Goal: Task Accomplishment & Management: Manage account settings

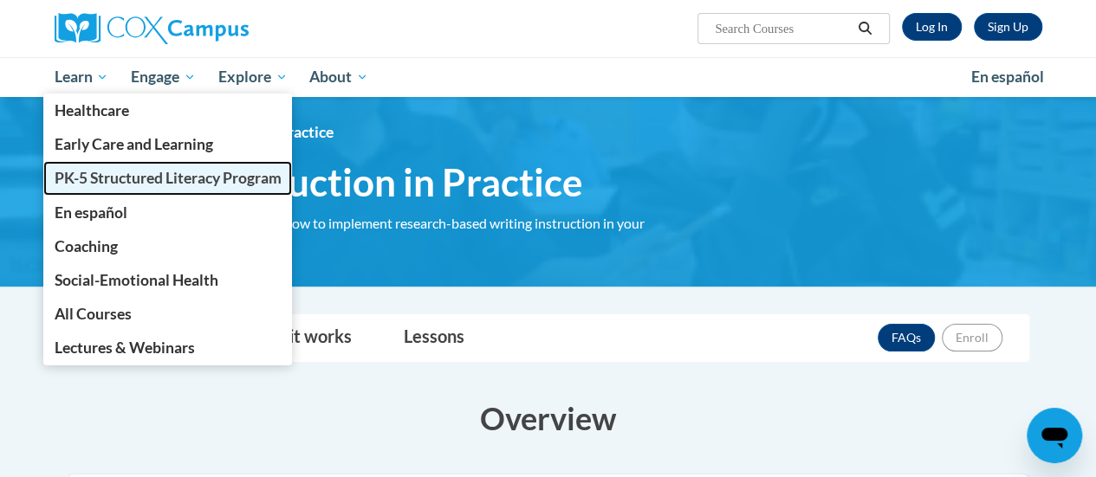
click at [108, 185] on span "PK-5 Structured Literacy Program" at bounding box center [167, 178] width 227 height 18
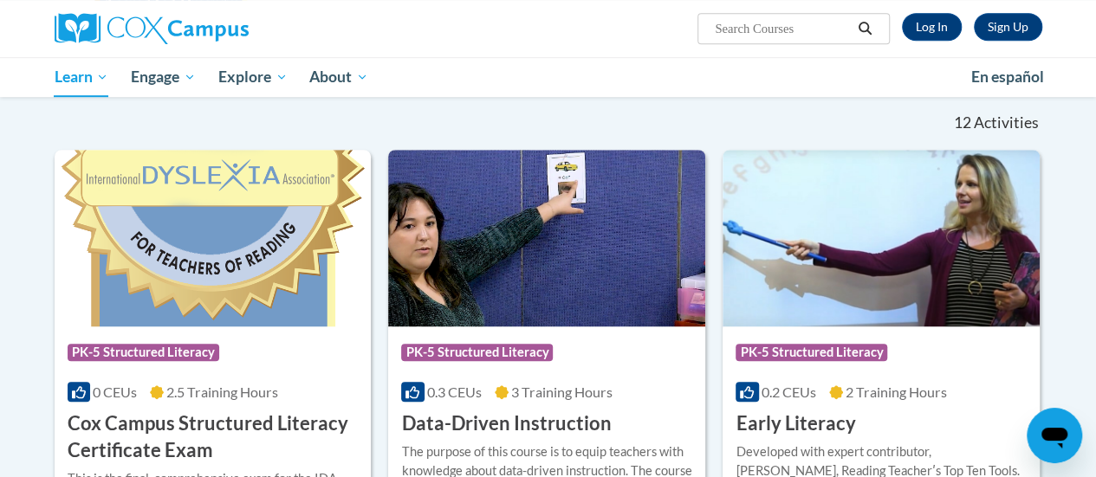
scroll to position [758, 0]
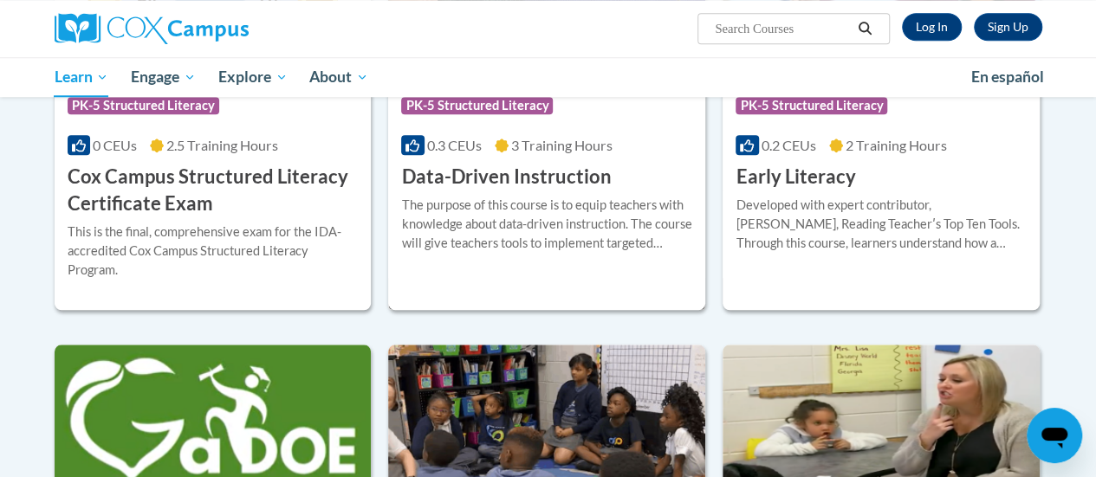
click at [501, 277] on div "More Info Enroll The purpose of this course is to equip teachers with knowledge…" at bounding box center [546, 235] width 317 height 88
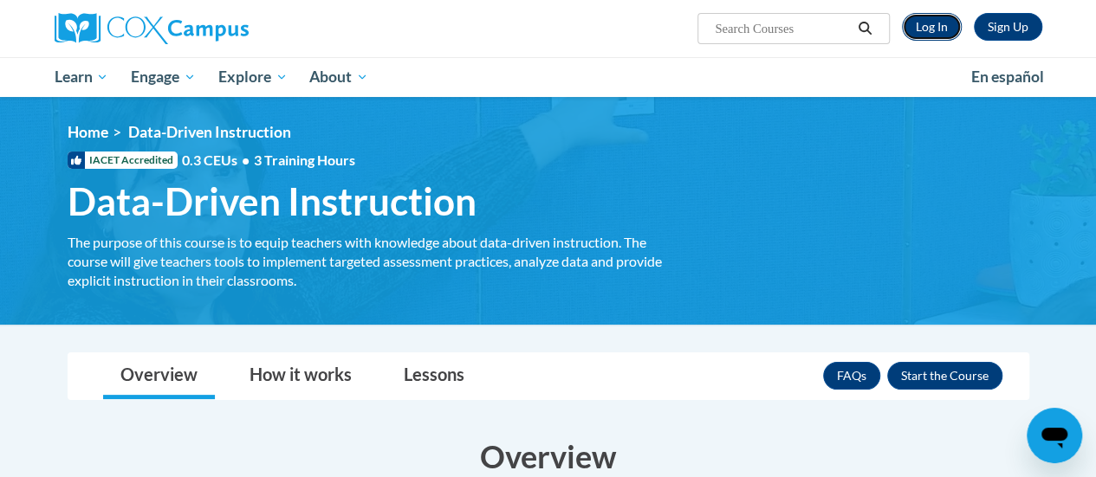
click at [938, 25] on link "Log In" at bounding box center [932, 27] width 60 height 28
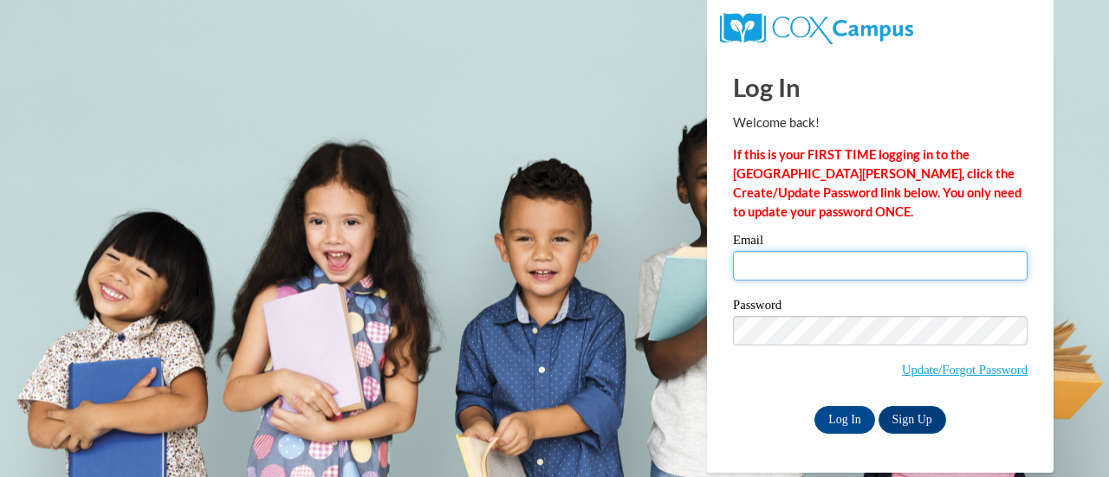
click at [800, 256] on input "Email" at bounding box center [880, 265] width 294 height 29
type input "donawillich@gmail.com"
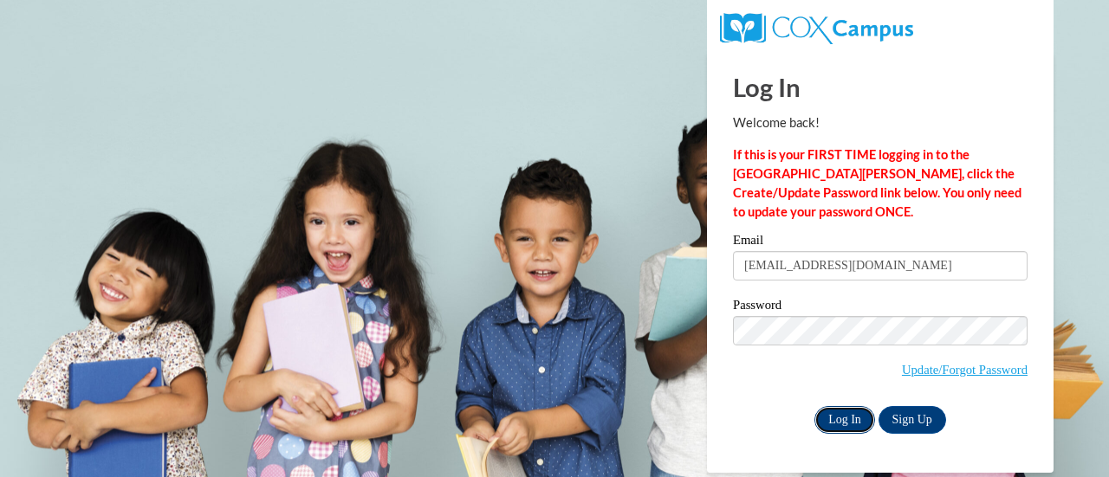
click at [838, 424] on input "Log In" at bounding box center [844, 420] width 61 height 28
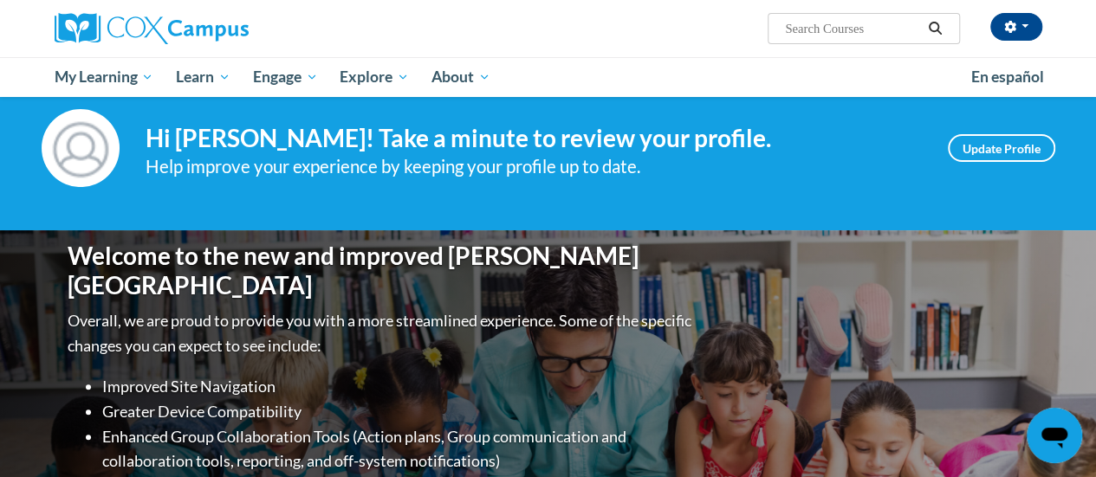
scroll to position [36, 0]
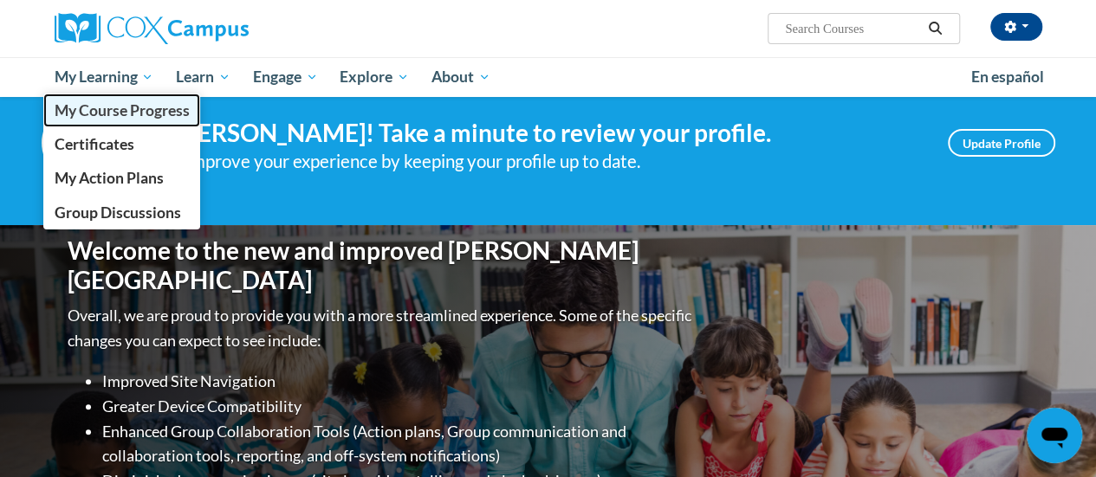
click at [104, 109] on span "My Course Progress" at bounding box center [121, 110] width 135 height 18
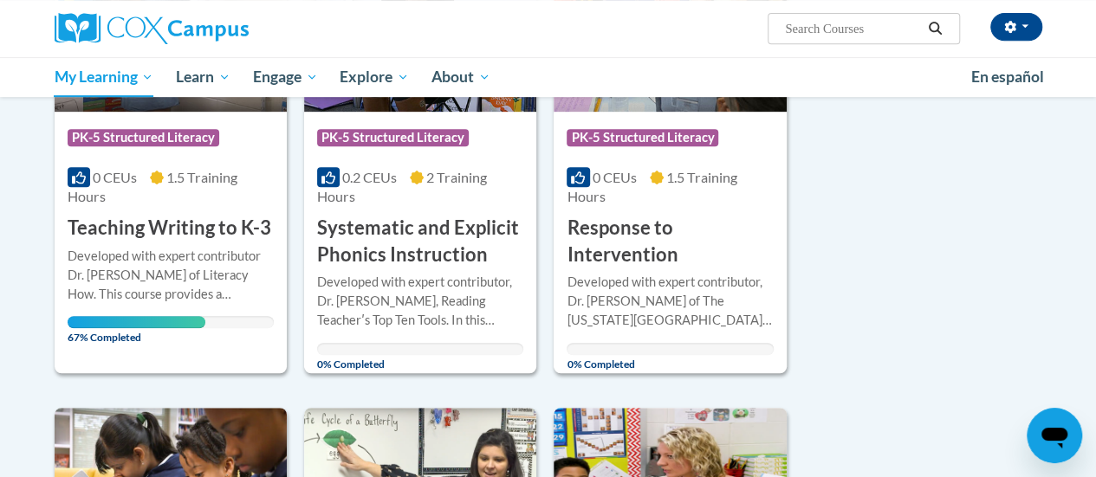
scroll to position [392, 0]
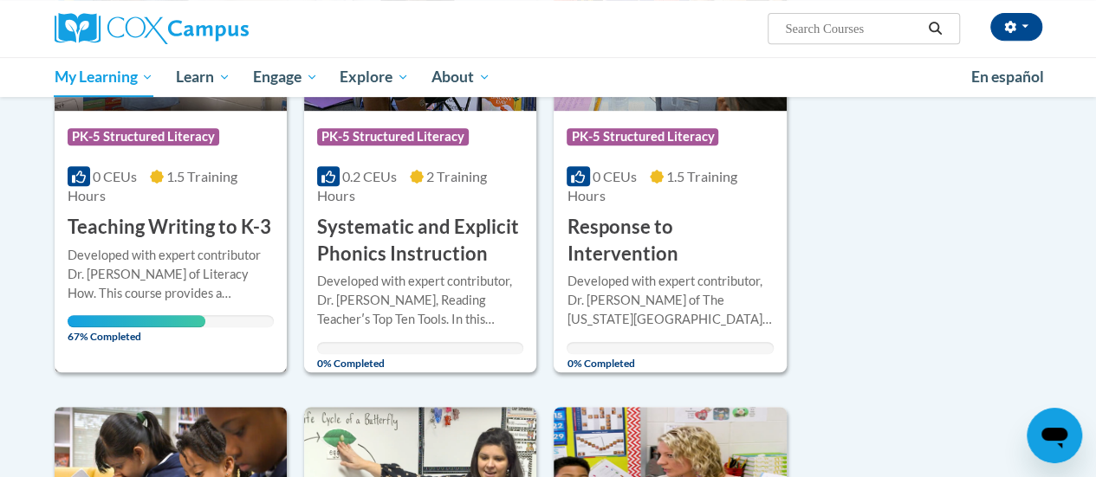
click at [152, 252] on div "Developed with expert contributor Dr. [PERSON_NAME] of Literacy How. This cours…" at bounding box center [171, 274] width 206 height 57
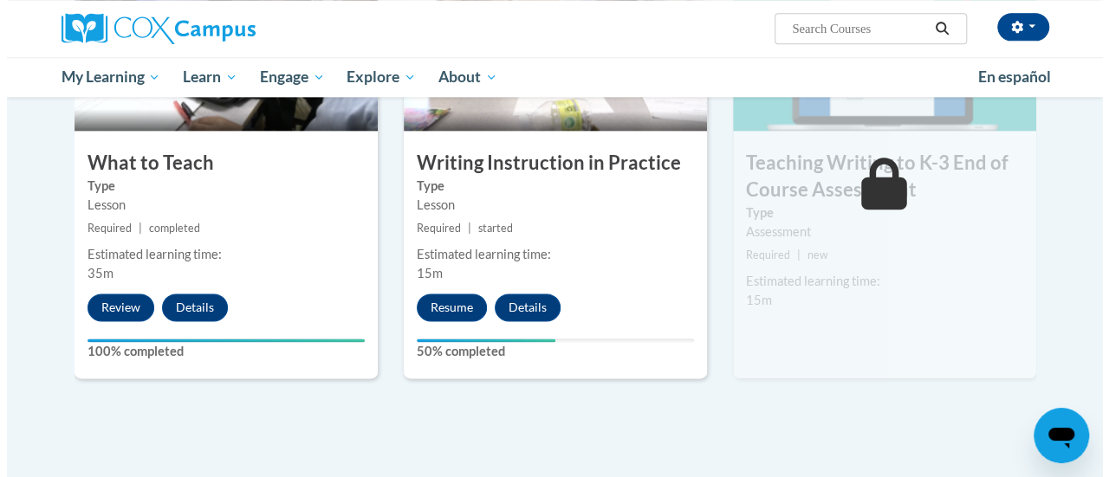
scroll to position [999, 0]
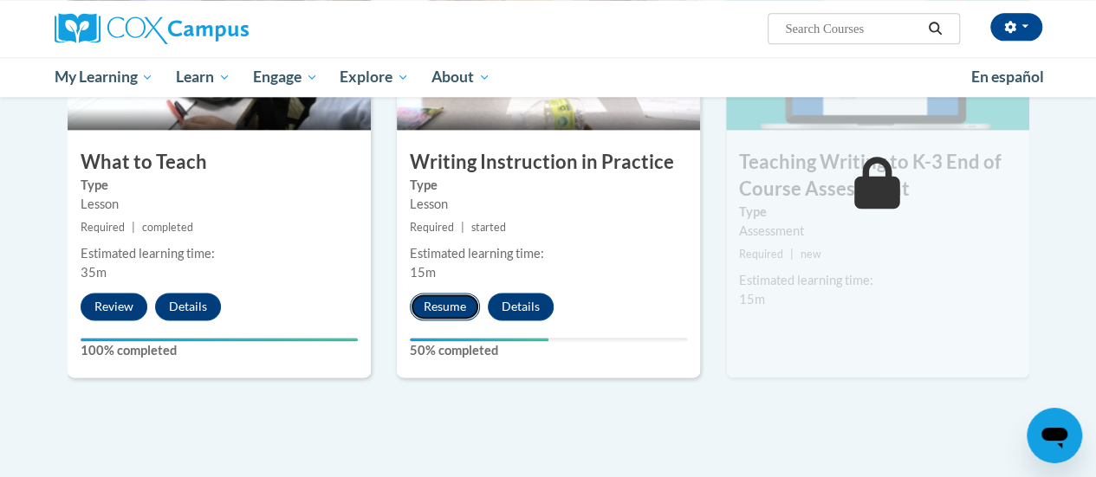
click at [433, 305] on button "Resume" at bounding box center [445, 307] width 70 height 28
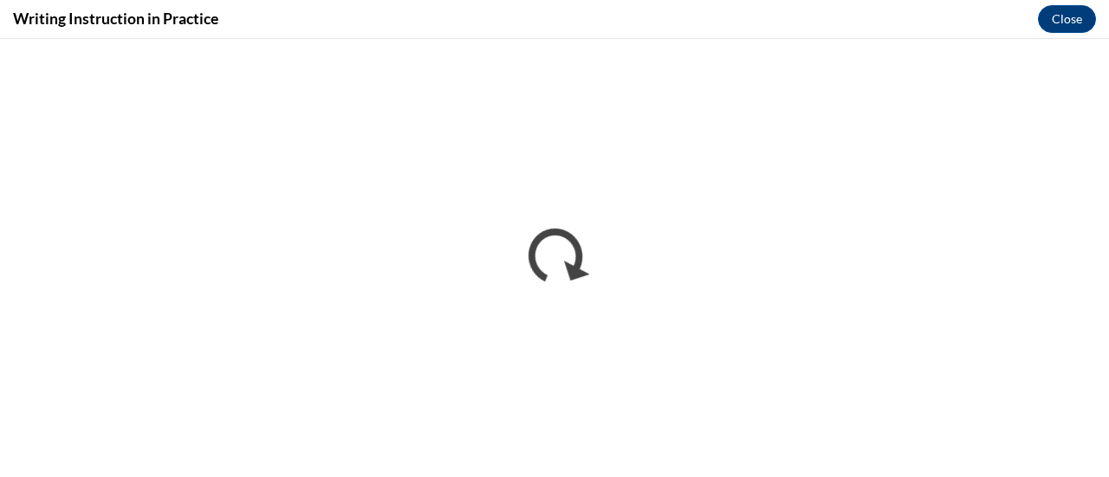
scroll to position [0, 0]
